Goal: Find specific page/section: Find specific page/section

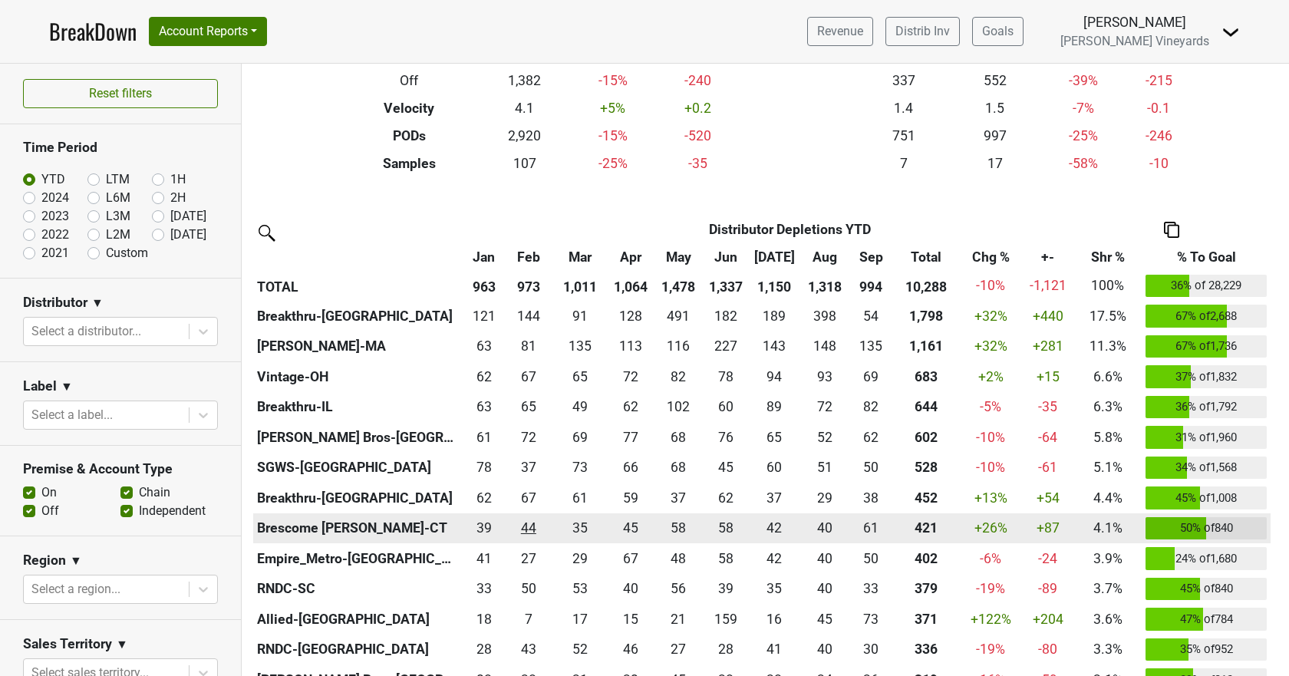
scroll to position [230, 0]
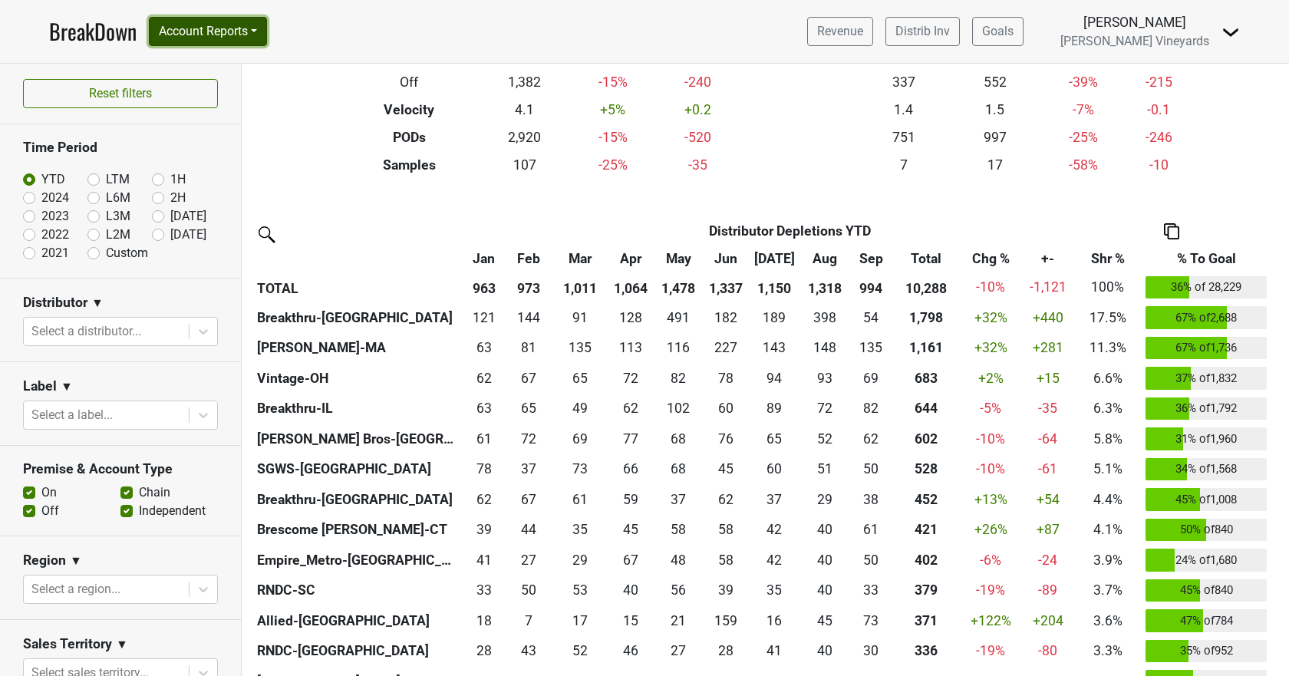
click at [195, 28] on button "Account Reports" at bounding box center [208, 31] width 118 height 29
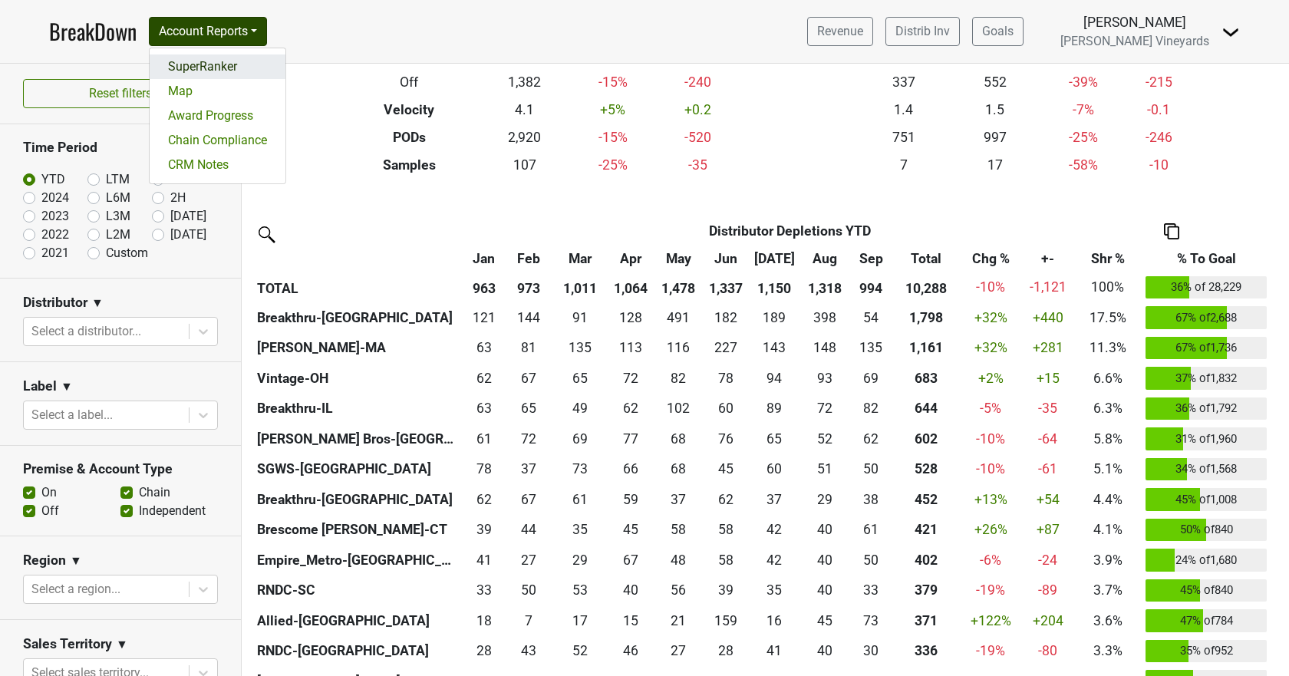
click at [192, 62] on link "SuperRanker" at bounding box center [218, 66] width 136 height 25
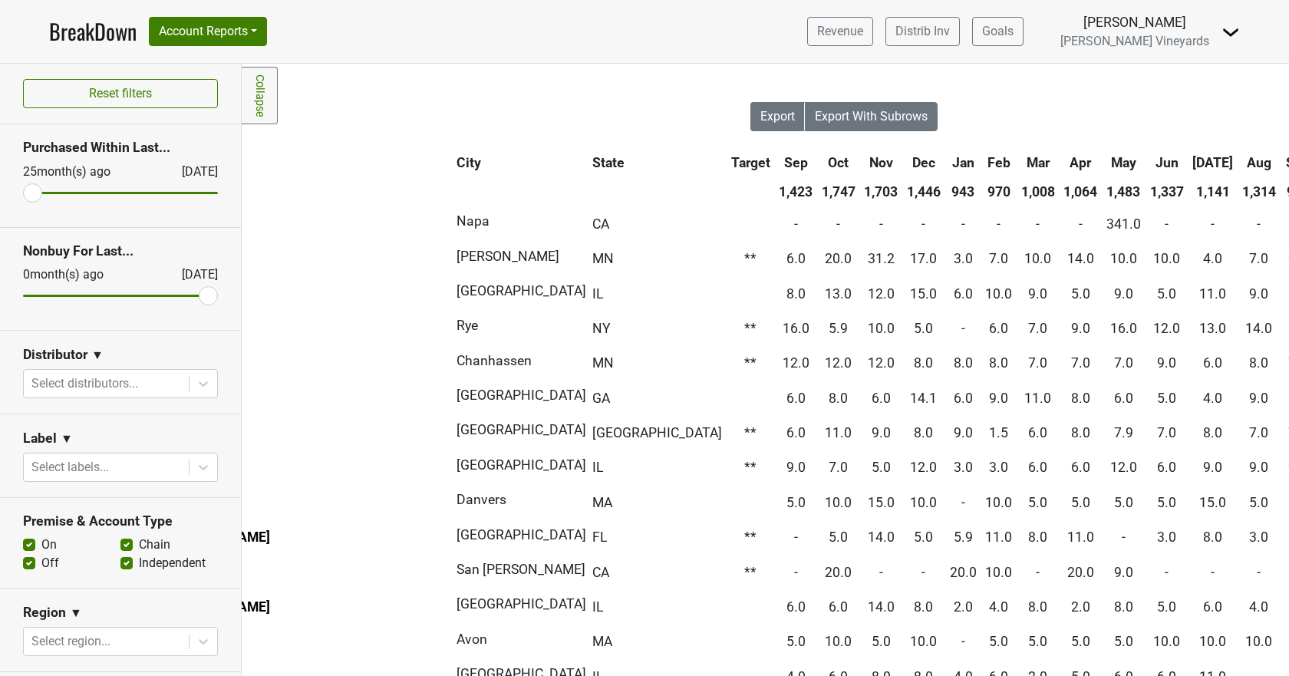
scroll to position [0, 283]
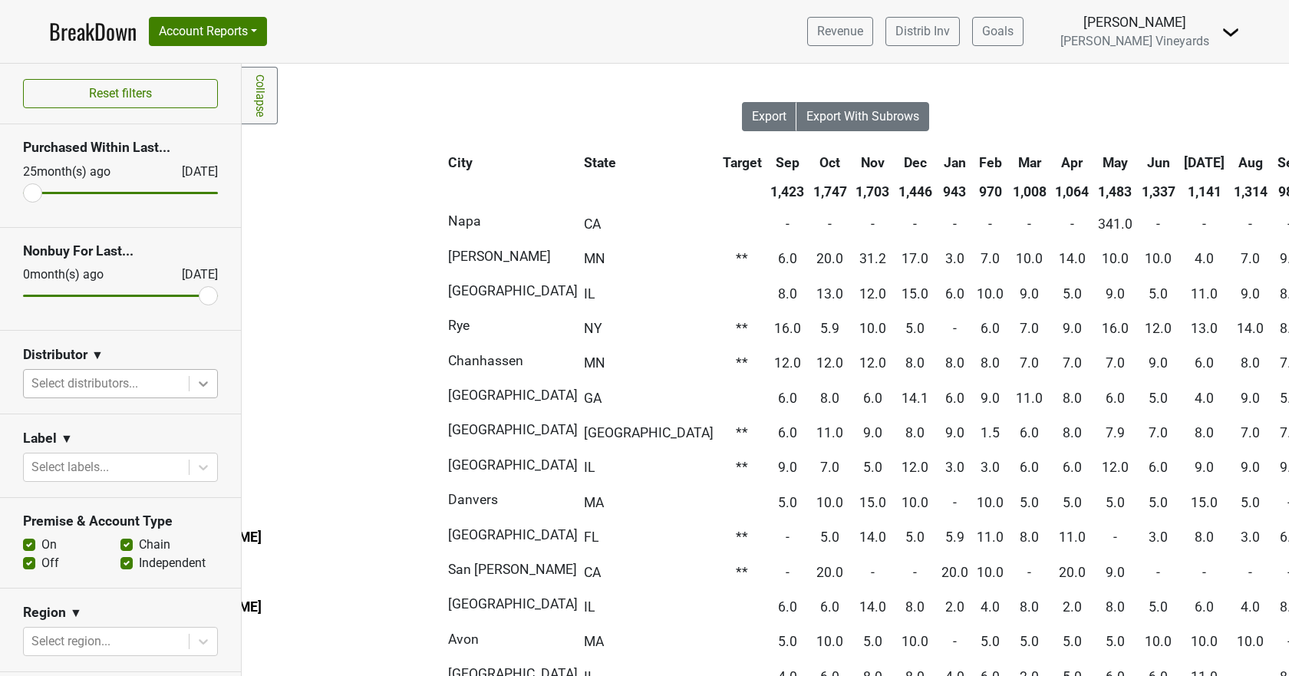
click at [196, 388] on icon at bounding box center [203, 383] width 15 height 15
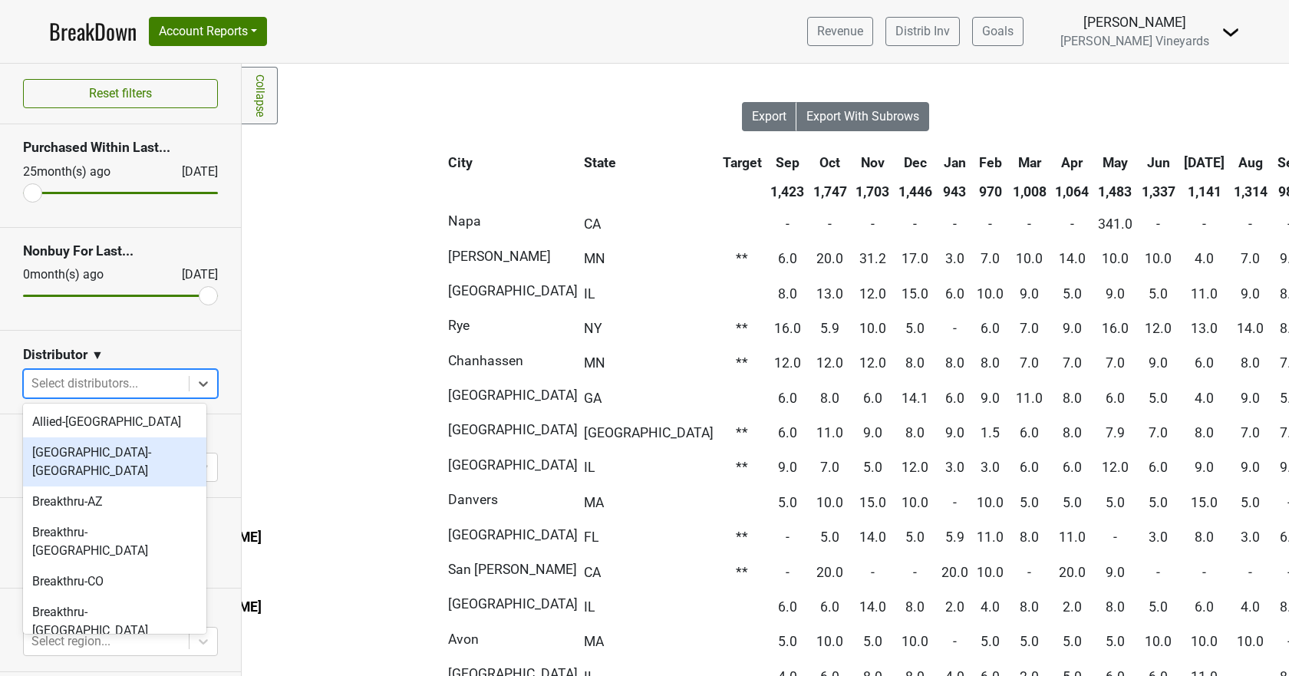
scroll to position [77, 0]
click at [130, 441] on div "Breakthru-[GEOGRAPHIC_DATA]" at bounding box center [114, 465] width 183 height 49
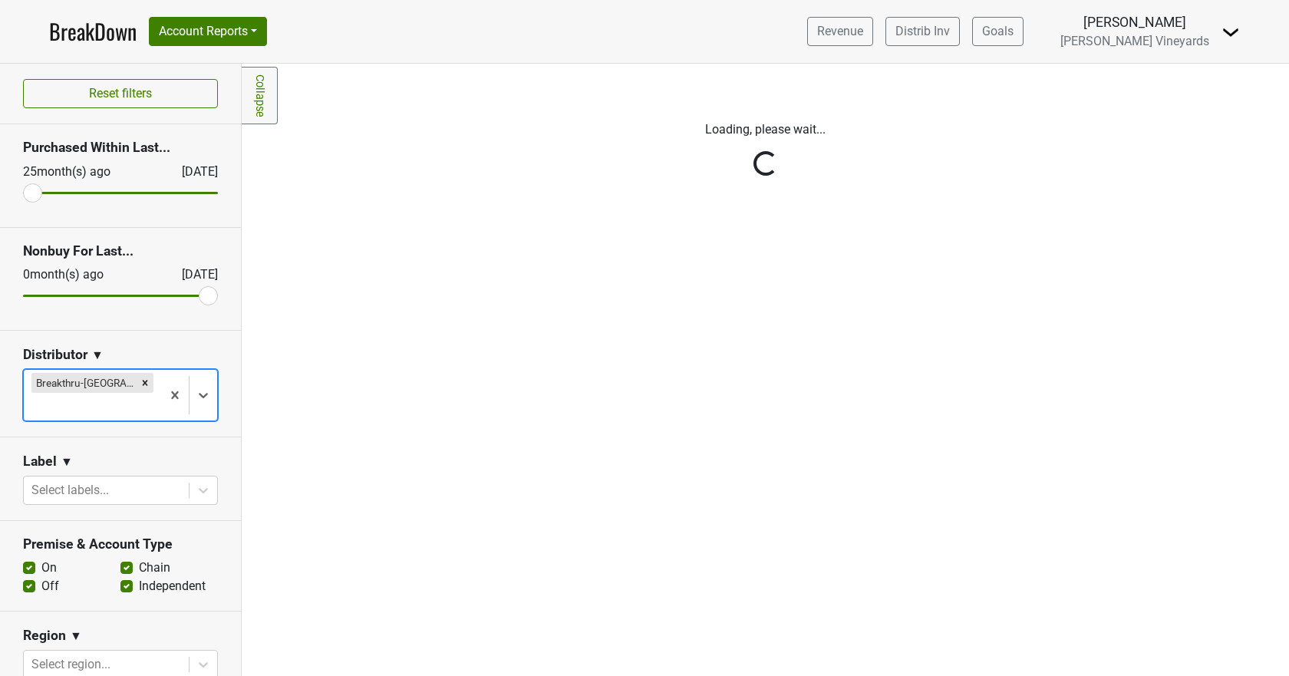
scroll to position [0, 0]
